Goal: Information Seeking & Learning: Learn about a topic

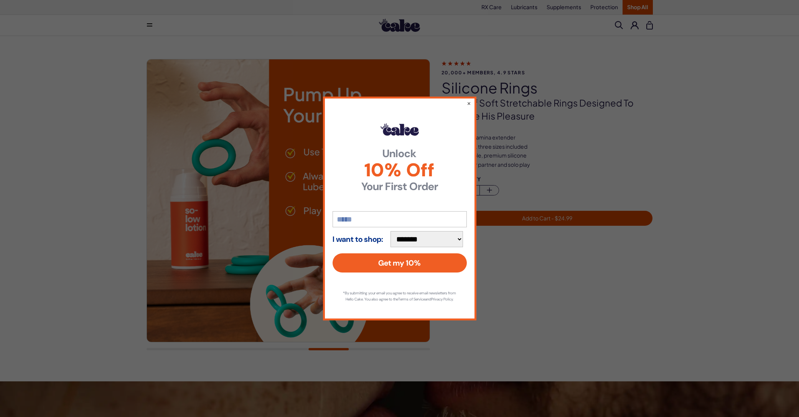
click at [62, 106] on div "**********" at bounding box center [399, 208] width 799 height 417
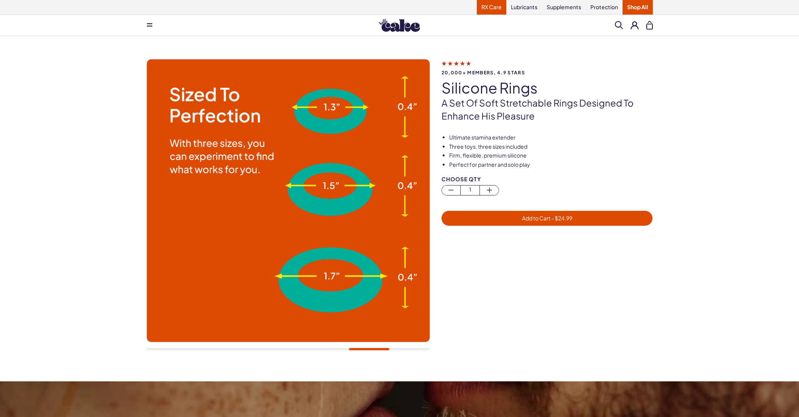
click at [489, 8] on link "RX Care" at bounding box center [492, 7] width 30 height 15
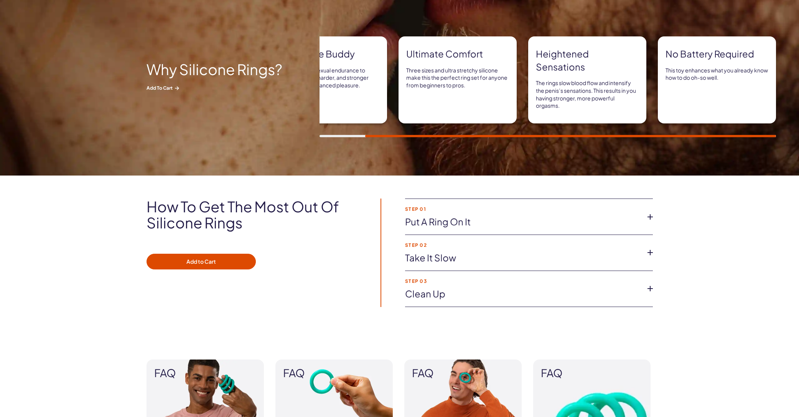
scroll to position [422, 0]
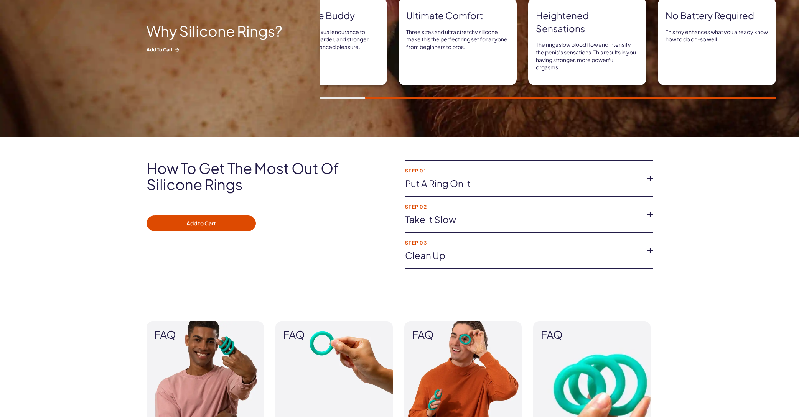
click at [648, 181] on icon at bounding box center [650, 179] width 12 height 12
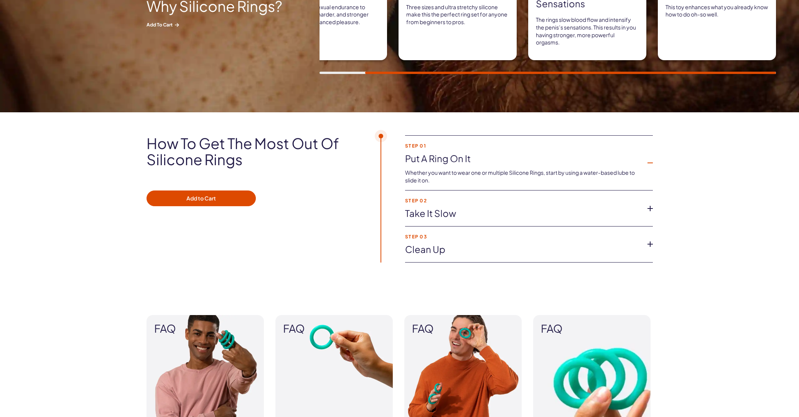
scroll to position [460, 0]
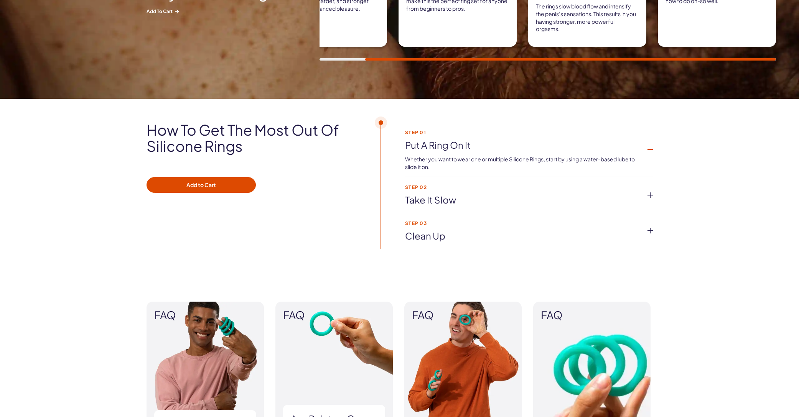
click at [649, 197] on icon at bounding box center [650, 195] width 12 height 12
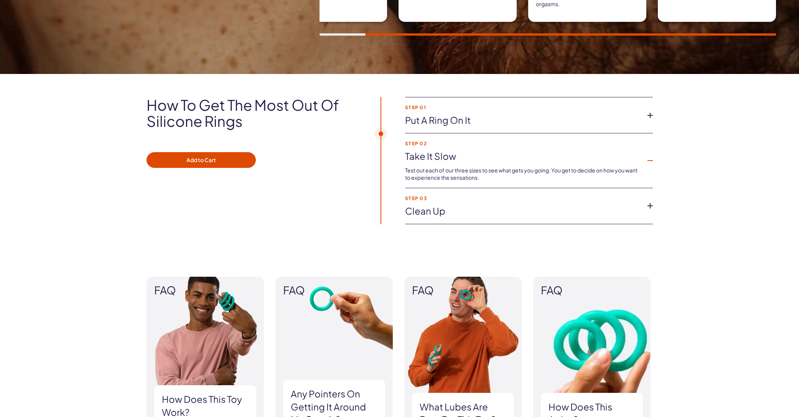
scroll to position [499, 0]
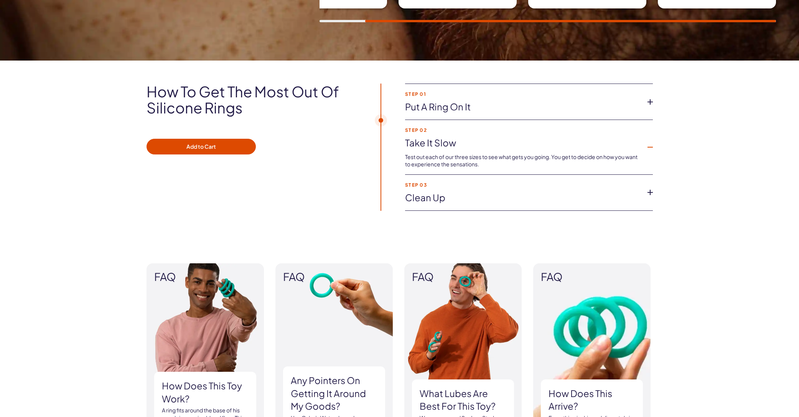
click at [653, 192] on icon at bounding box center [650, 193] width 12 height 12
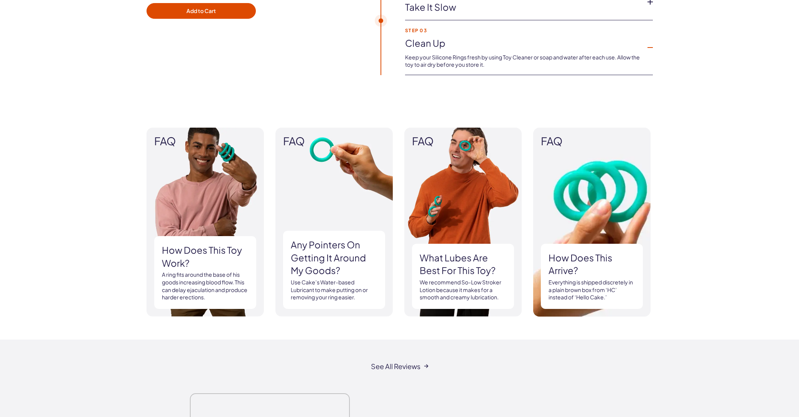
scroll to position [652, 0]
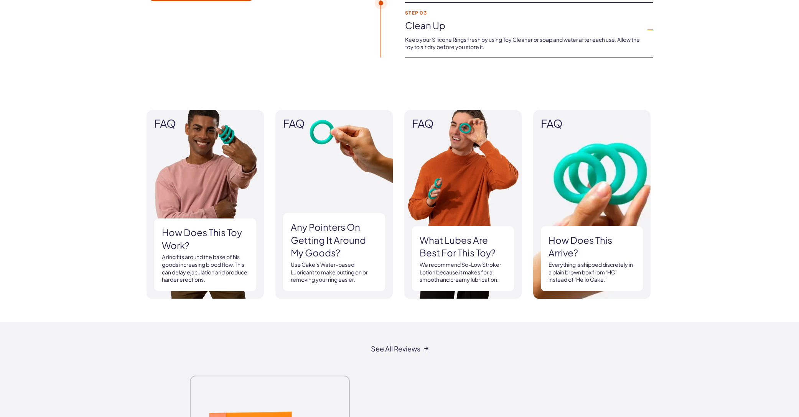
click at [217, 256] on p "A ring fits around the base of his goods increasing blood flow. This can delay …" at bounding box center [205, 269] width 87 height 30
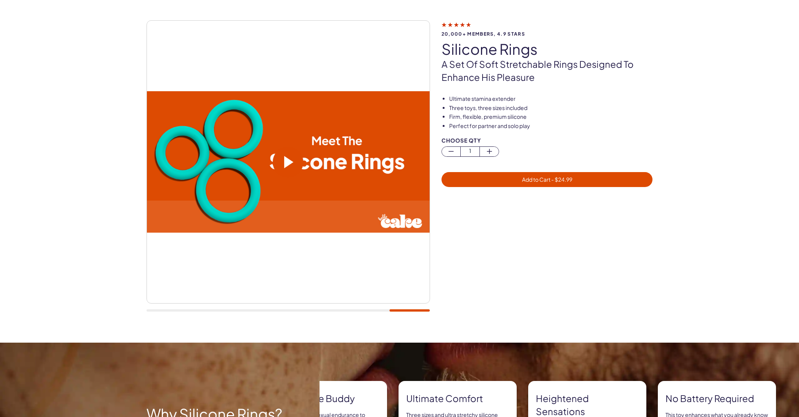
scroll to position [38, 0]
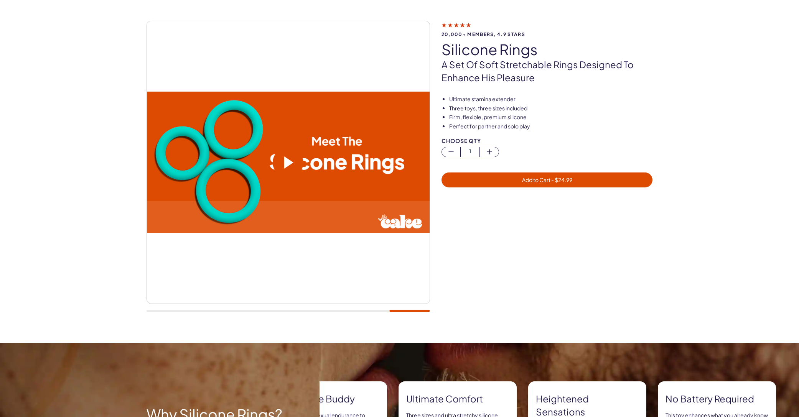
click at [301, 155] on span at bounding box center [288, 162] width 31 height 31
click at [300, 155] on video at bounding box center [288, 163] width 283 height 142
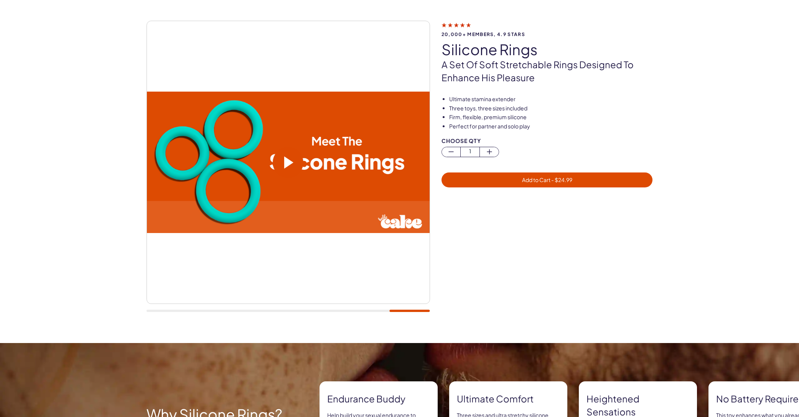
click at [291, 159] on span at bounding box center [288, 162] width 9 height 12
click at [308, 164] on video at bounding box center [288, 163] width 283 height 142
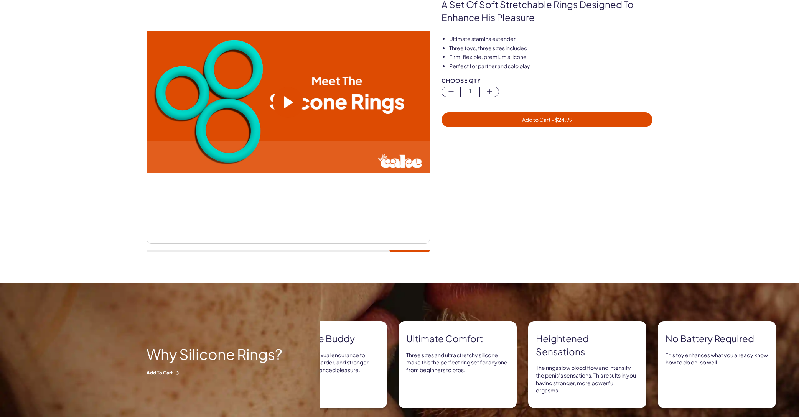
scroll to position [115, 0]
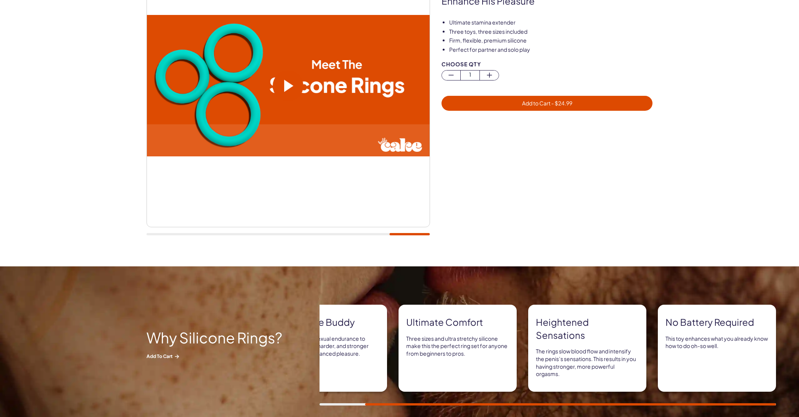
click at [376, 232] on div at bounding box center [288, 94] width 283 height 300
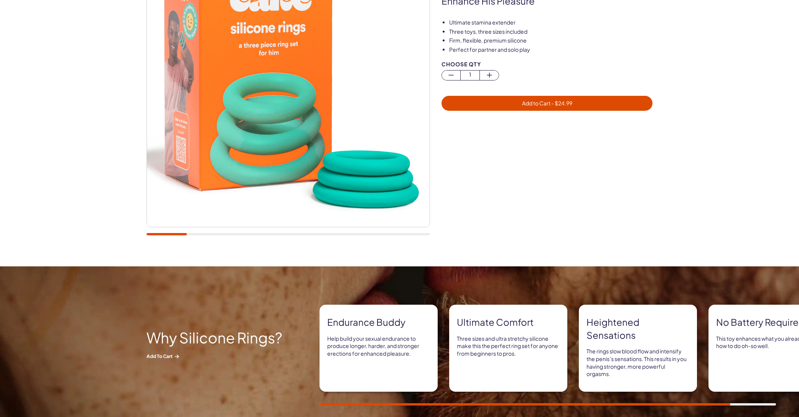
click at [151, 235] on div at bounding box center [288, 234] width 283 height 2
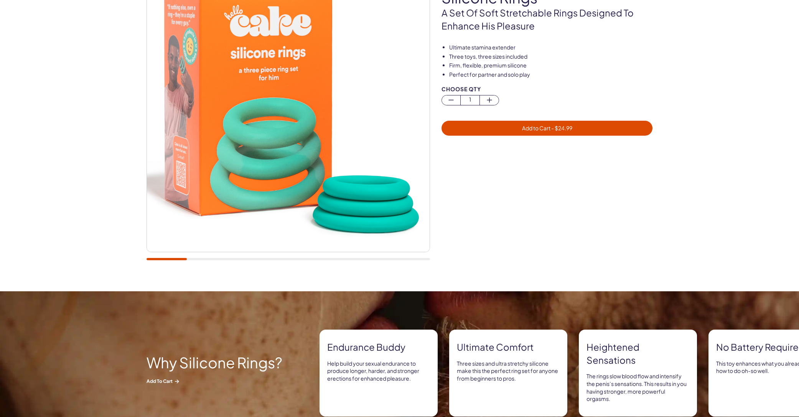
scroll to position [77, 0]
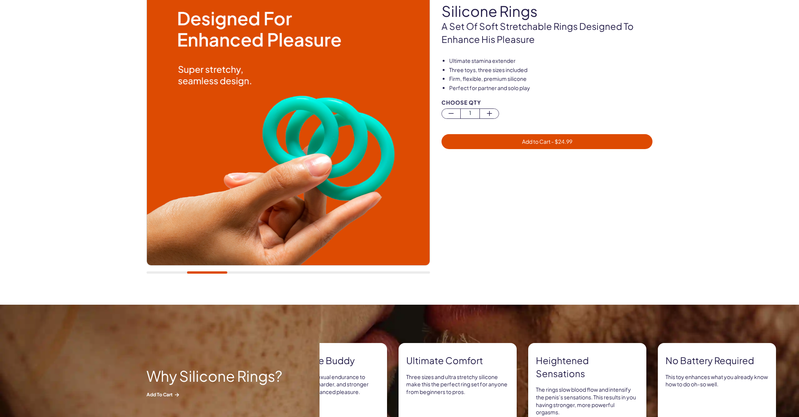
click at [207, 273] on div at bounding box center [288, 273] width 283 height 2
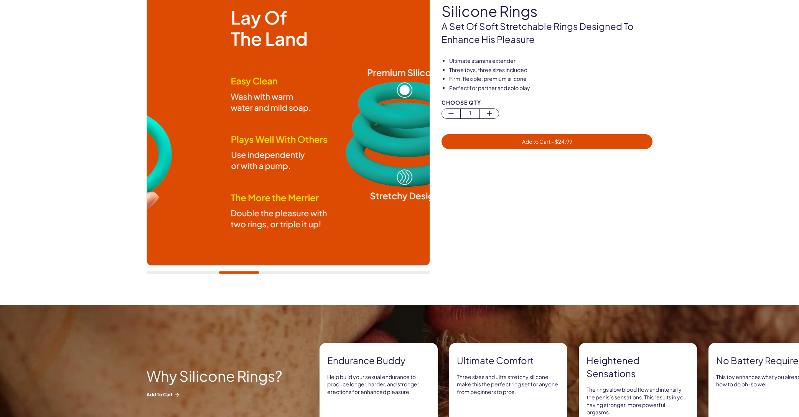
click at [239, 272] on div at bounding box center [288, 273] width 283 height 2
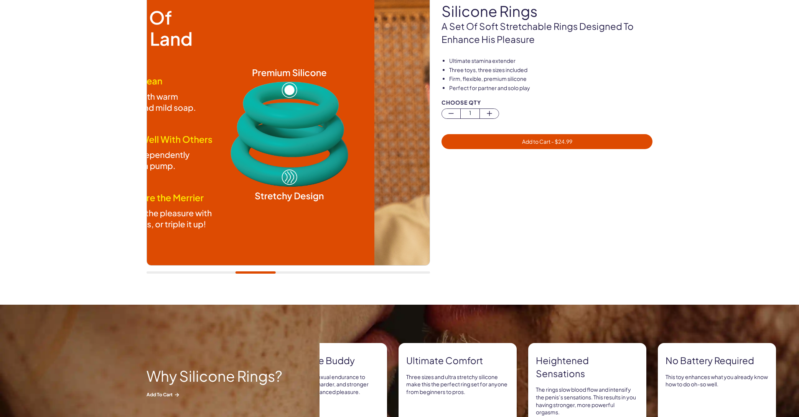
click at [255, 273] on div at bounding box center [288, 273] width 283 height 2
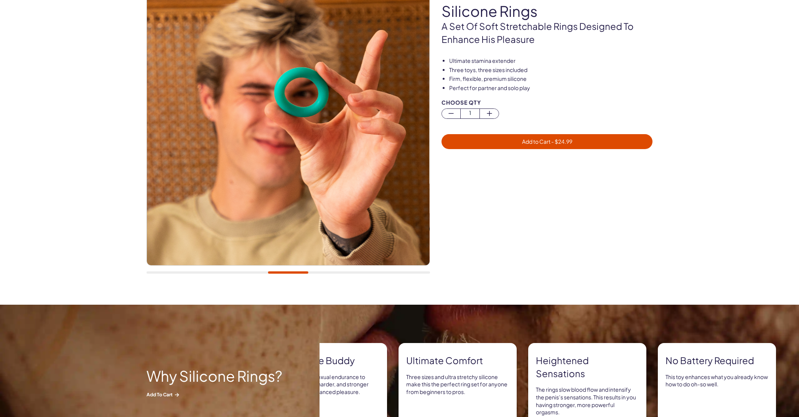
click at [317, 271] on div at bounding box center [288, 132] width 283 height 300
click at [320, 272] on div at bounding box center [288, 273] width 283 height 2
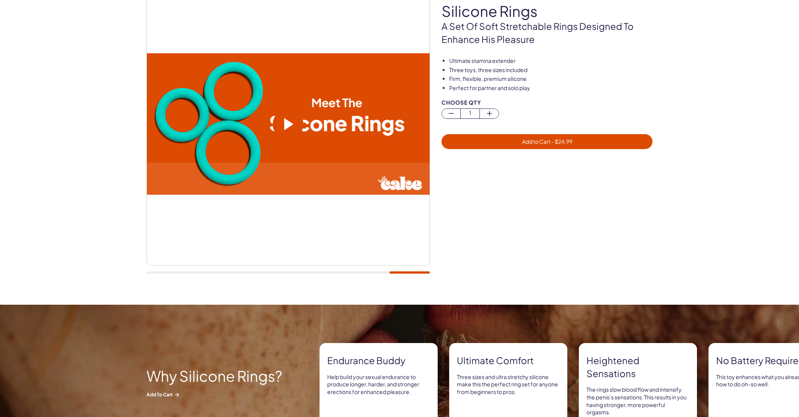
click at [367, 272] on div at bounding box center [288, 273] width 283 height 2
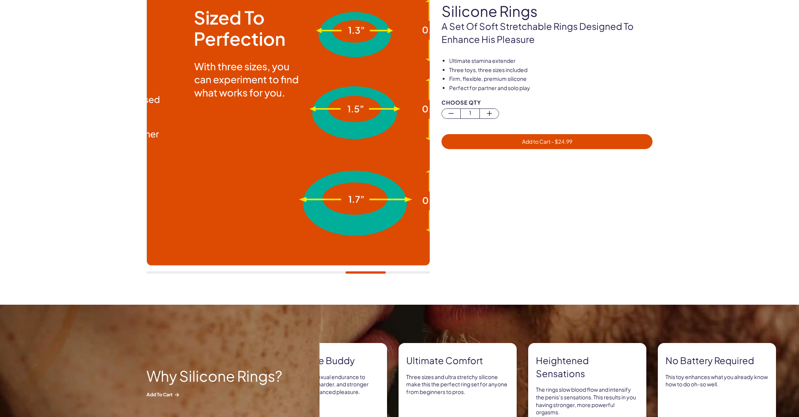
click at [365, 272] on div at bounding box center [288, 273] width 283 height 2
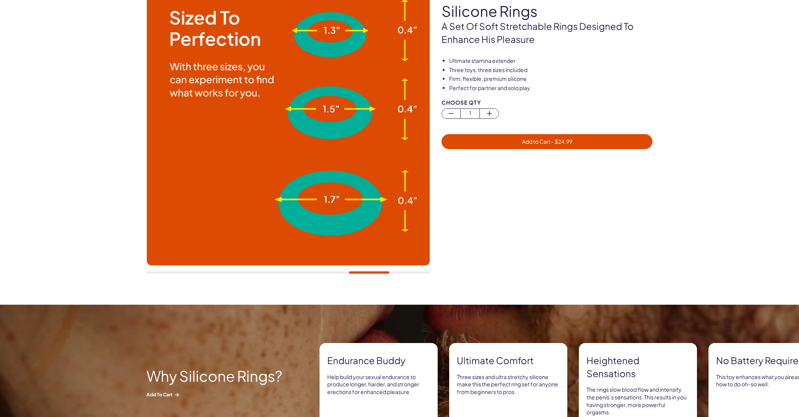
click at [343, 273] on div at bounding box center [288, 273] width 283 height 2
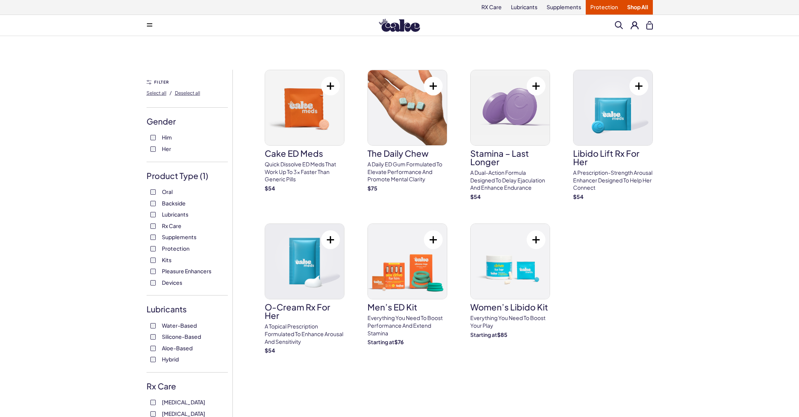
click at [601, 7] on link "Protection" at bounding box center [604, 7] width 37 height 15
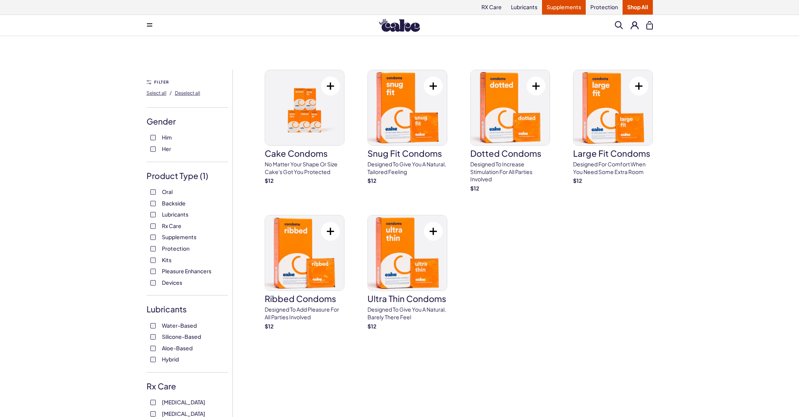
click at [566, 8] on link "Supplements" at bounding box center [564, 7] width 44 height 15
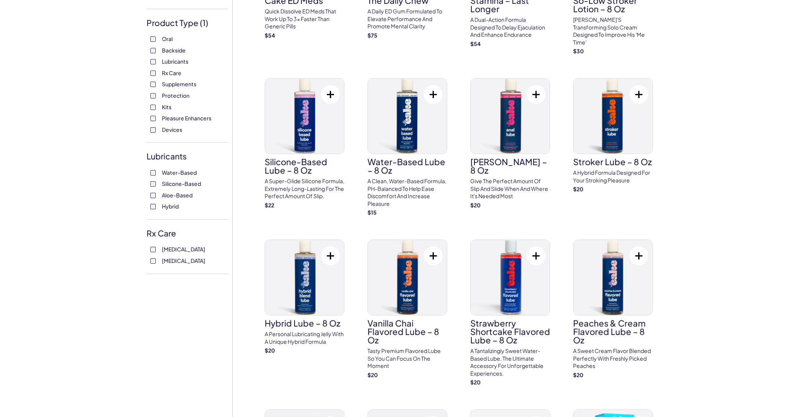
scroll to position [153, 0]
